Goal: Use online tool/utility

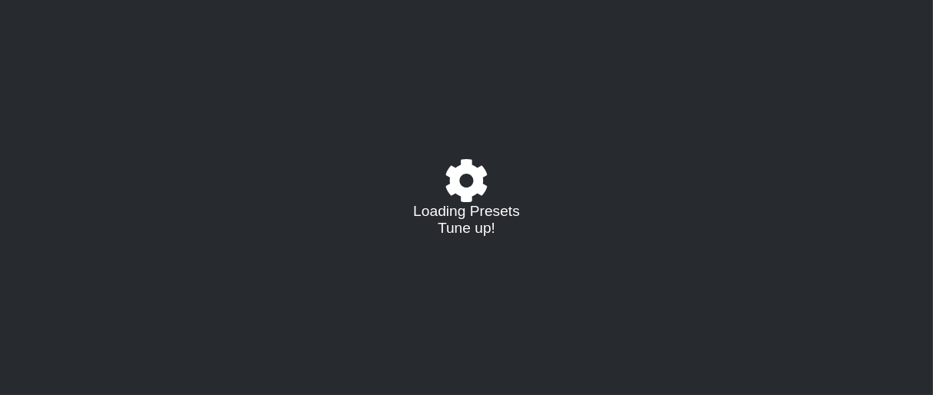
select select "/023177548424"
select select "A"
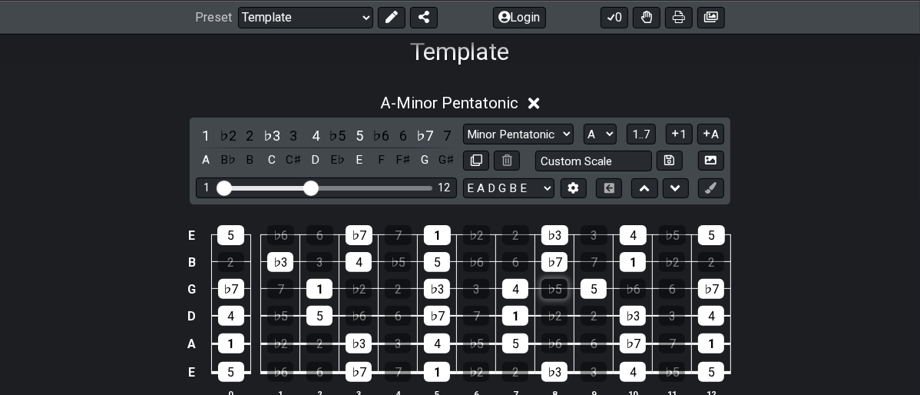
scroll to position [256, 0]
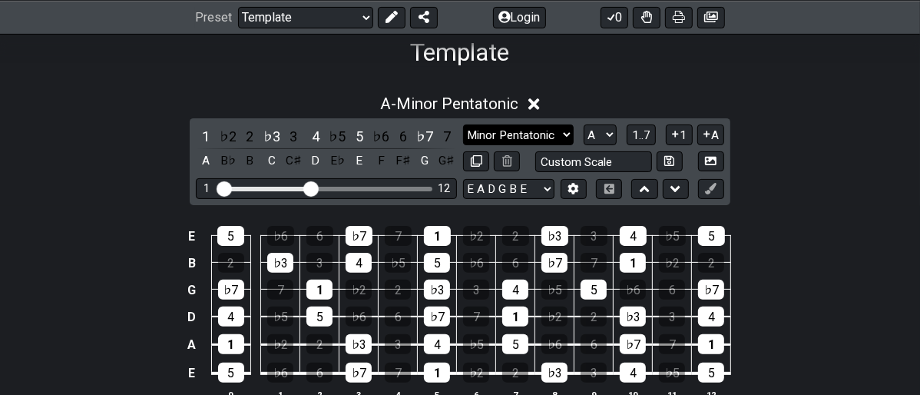
click at [570, 133] on select "Minor Pentatonic Major 3rds Minor Pentatonic Major Pentatonic Minor Blues Major…" at bounding box center [518, 134] width 111 height 21
select select "Mixolydian"
click at [463, 124] on select "Minor Pentatonic Major 3rds Minor Pentatonic Major Pentatonic Minor Blues Major…" at bounding box center [518, 134] width 111 height 21
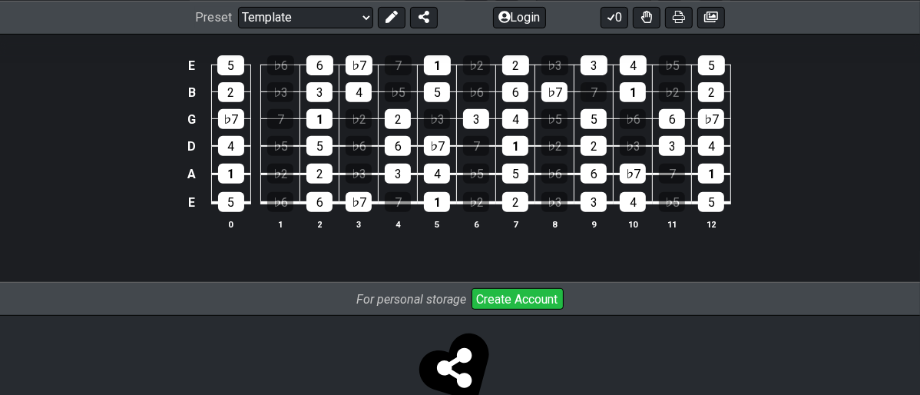
scroll to position [341, 0]
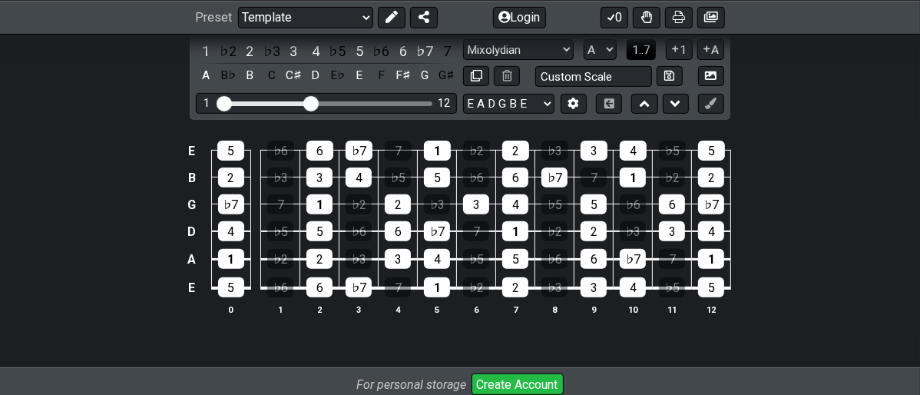
click at [639, 49] on span "1..7" at bounding box center [641, 50] width 18 height 14
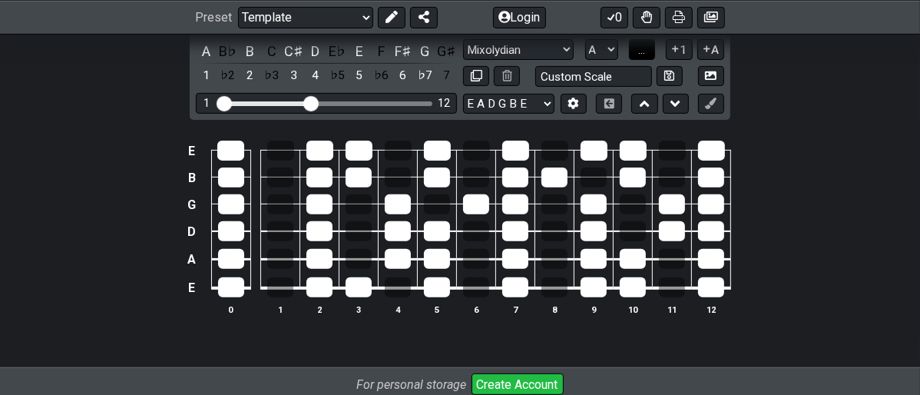
click at [639, 49] on span "..." at bounding box center [641, 50] width 7 height 14
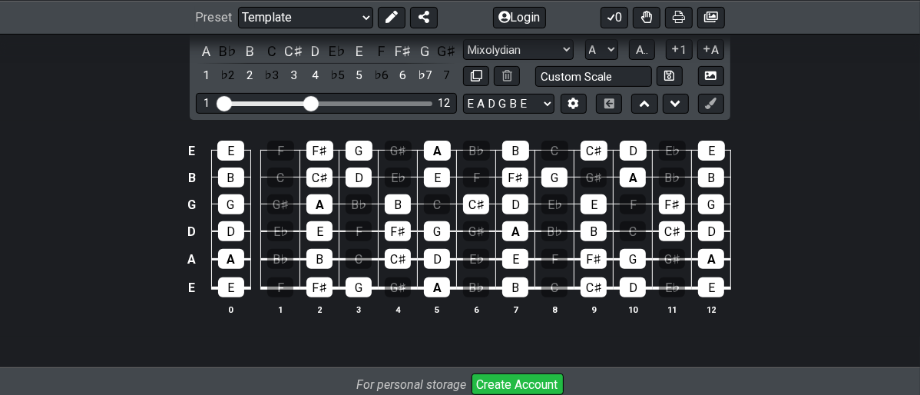
click at [418, 104] on div "Visible fret range" at bounding box center [326, 103] width 213 height 5
click at [414, 102] on div "Visible fret range" at bounding box center [326, 103] width 213 height 5
drag, startPoint x: 306, startPoint y: 106, endPoint x: 389, endPoint y: 112, distance: 83.1
click at [389, 102] on input "Visible fret range" at bounding box center [326, 102] width 218 height 0
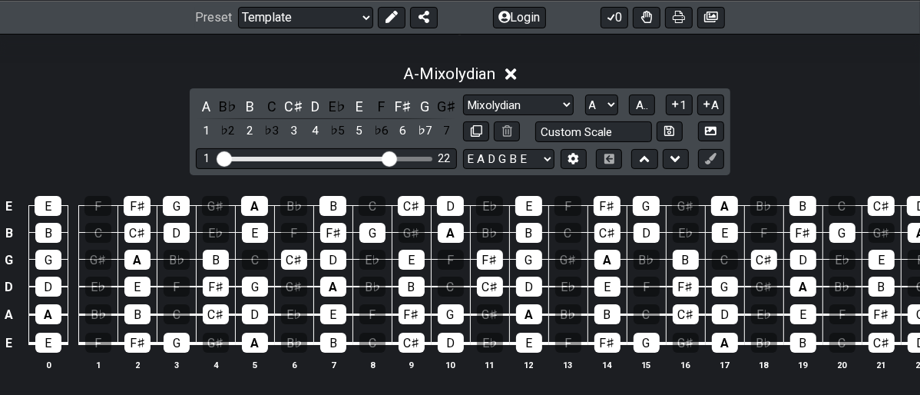
scroll to position [170, 0]
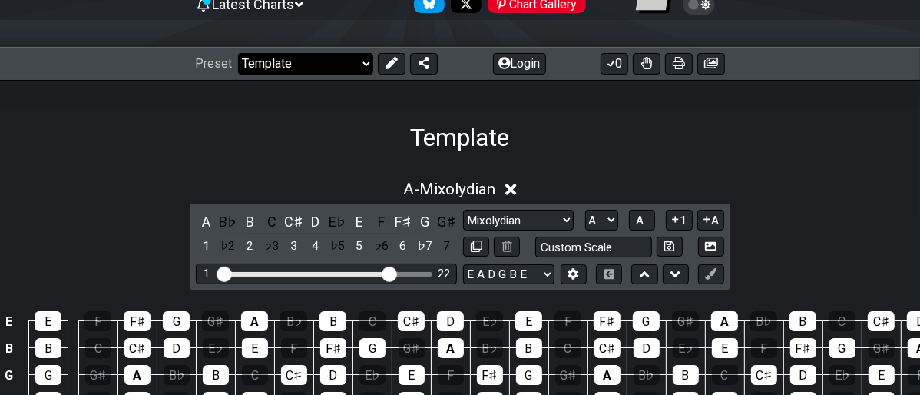
click at [357, 61] on select "Welcome to #fretflip! Template Custom Preset Minor Pentatonic Major Pentatonic …" at bounding box center [305, 63] width 135 height 21
click at [521, 115] on div "Template" at bounding box center [460, 116] width 920 height 72
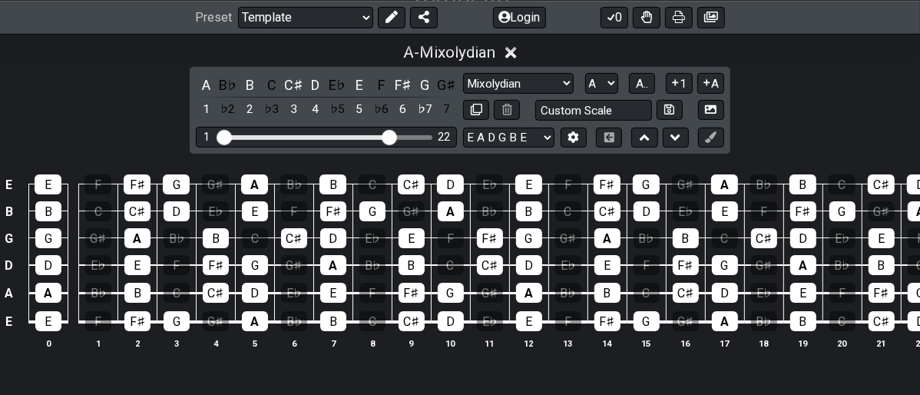
scroll to position [137, 0]
